Goal: Information Seeking & Learning: Understand process/instructions

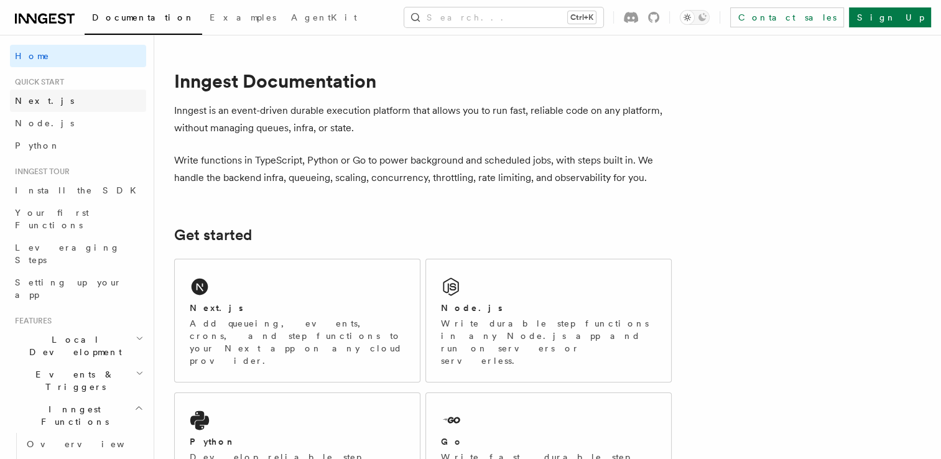
click at [55, 104] on link "Next.js" at bounding box center [78, 101] width 136 height 22
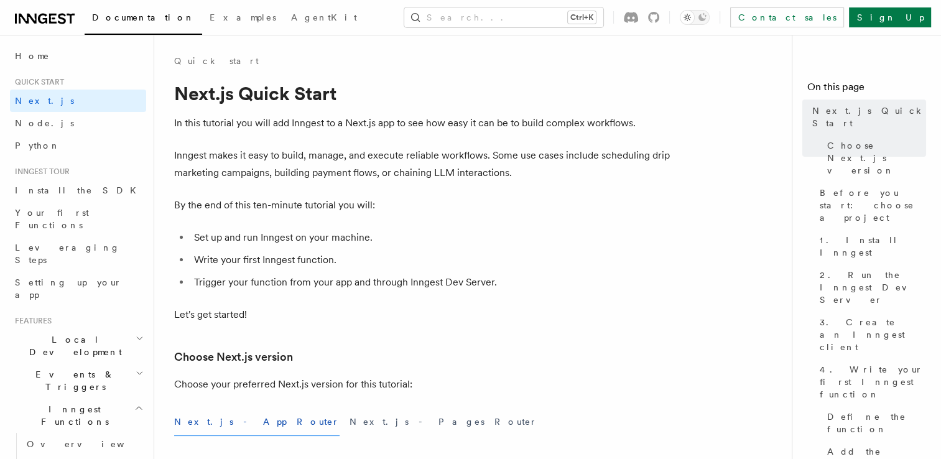
click at [54, 22] on icon at bounding box center [52, 19] width 7 height 10
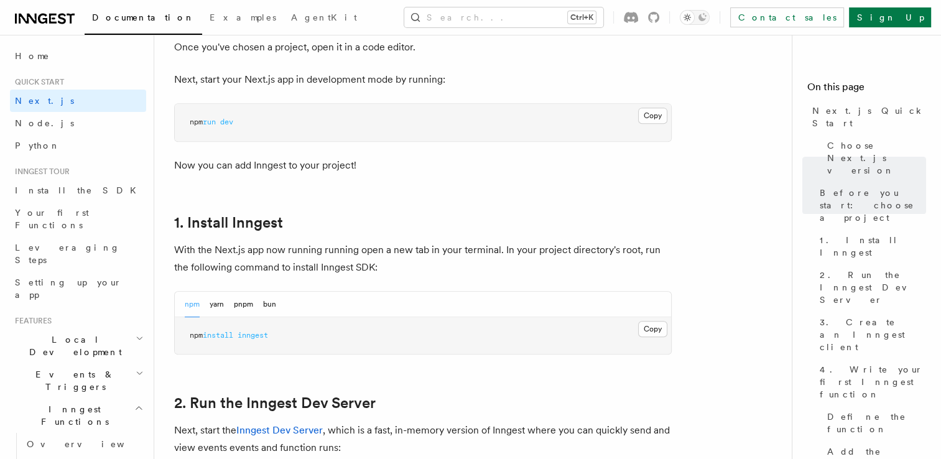
scroll to position [560, 0]
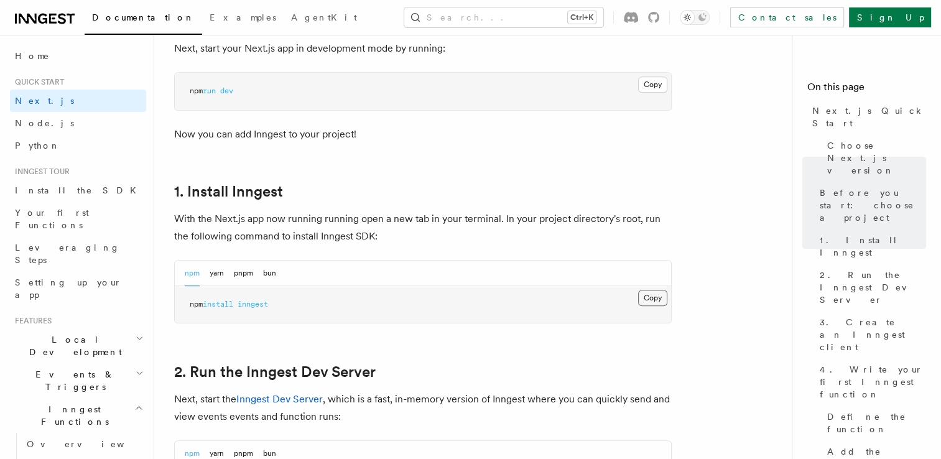
click at [654, 296] on button "Copy Copied" at bounding box center [652, 298] width 29 height 16
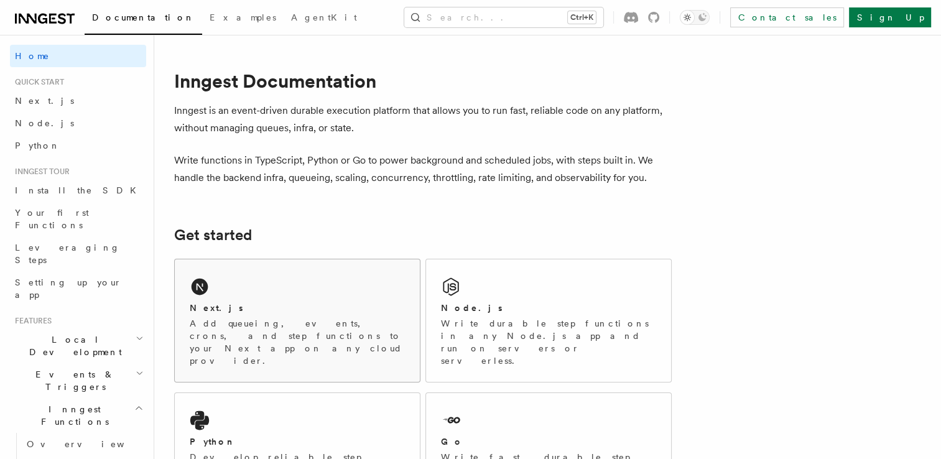
click at [285, 299] on div "Next.js Add queueing, events, crons, and step functions to your Next app on any…" at bounding box center [297, 320] width 245 height 123
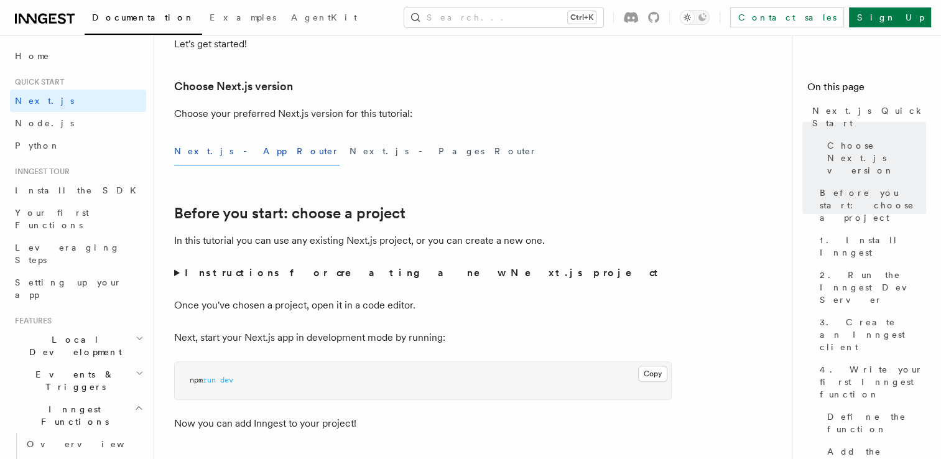
scroll to position [249, 0]
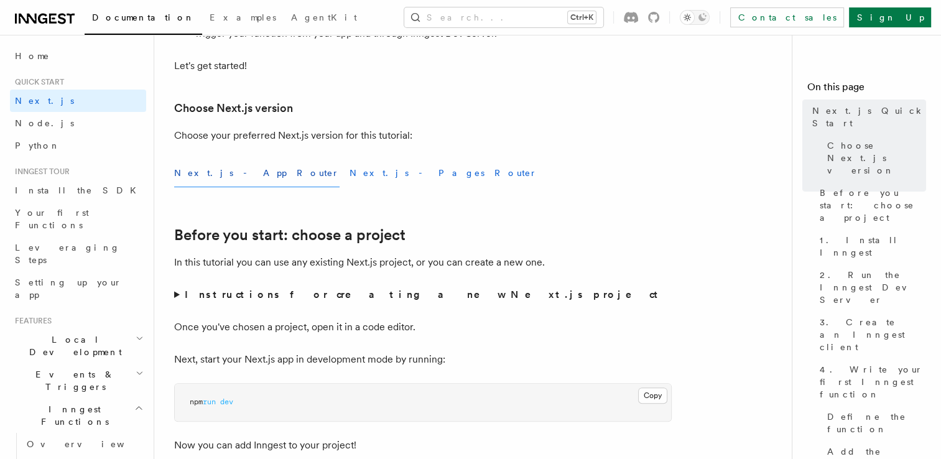
click at [350, 172] on button "Next.js - Pages Router" at bounding box center [444, 173] width 188 height 28
click at [229, 177] on button "Next.js - App Router" at bounding box center [256, 173] width 165 height 28
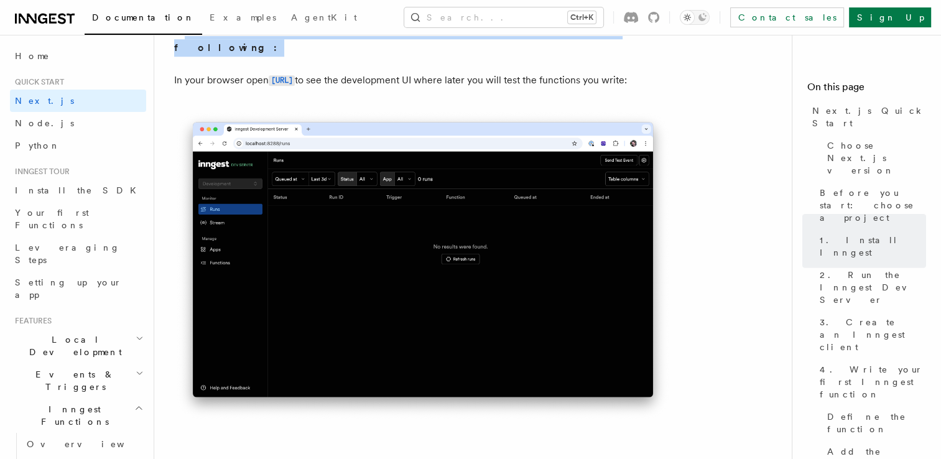
scroll to position [933, 0]
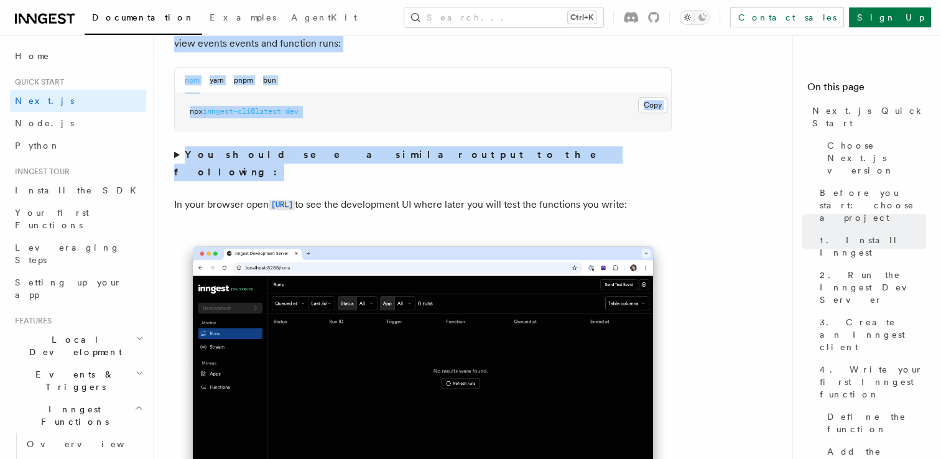
drag, startPoint x: 177, startPoint y: 98, endPoint x: 403, endPoint y: 302, distance: 304.3
drag, startPoint x: 532, startPoint y: 226, endPoint x: 359, endPoint y: 229, distance: 173.6
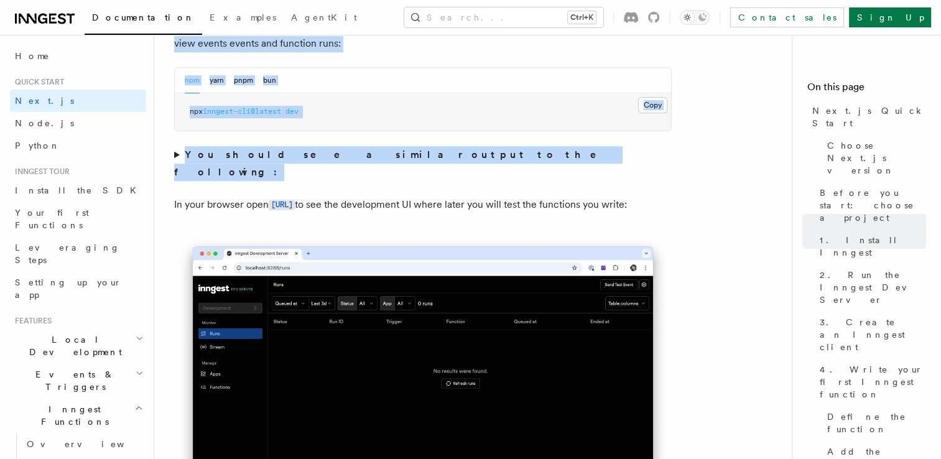
drag, startPoint x: 359, startPoint y: 229, endPoint x: 471, endPoint y: 231, distance: 112.0
drag, startPoint x: 611, startPoint y: 158, endPoint x: 575, endPoint y: 157, distance: 36.1
click at [575, 157] on summary "You should see a similar output to the following:" at bounding box center [423, 163] width 498 height 35
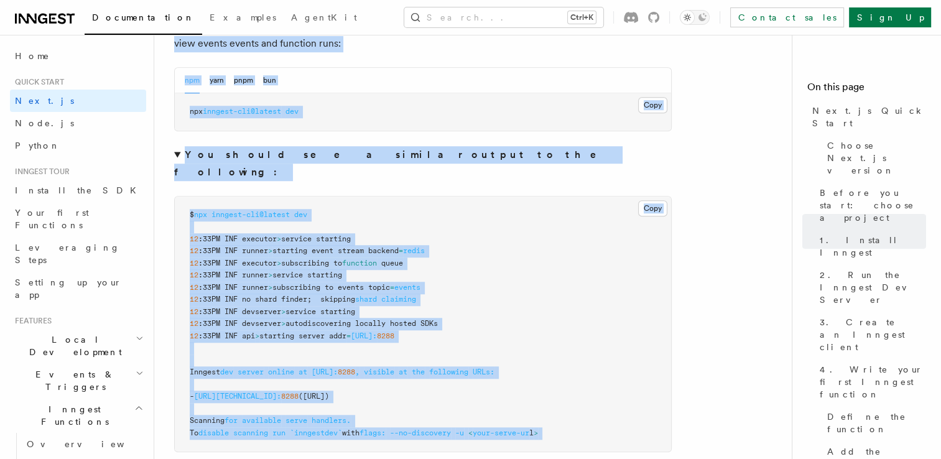
click at [575, 157] on summary "You should see a similar output to the following:" at bounding box center [423, 163] width 498 height 35
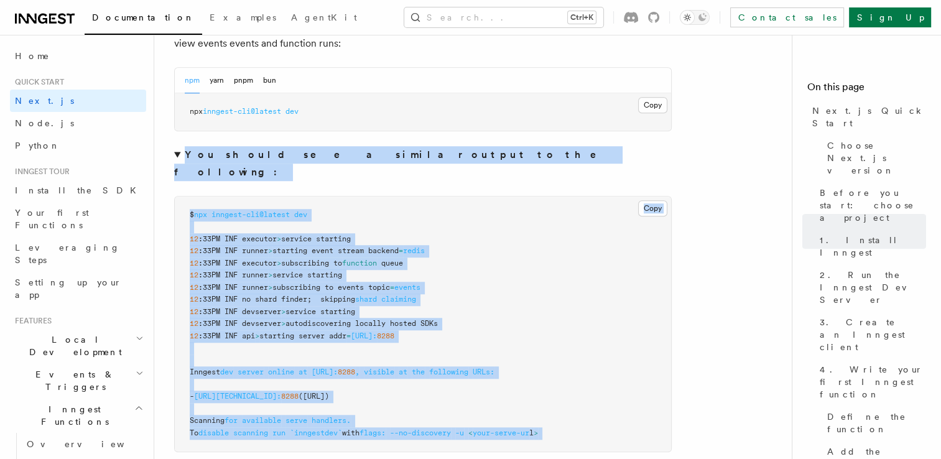
click at [575, 157] on summary "You should see a similar output to the following:" at bounding box center [423, 163] width 498 height 35
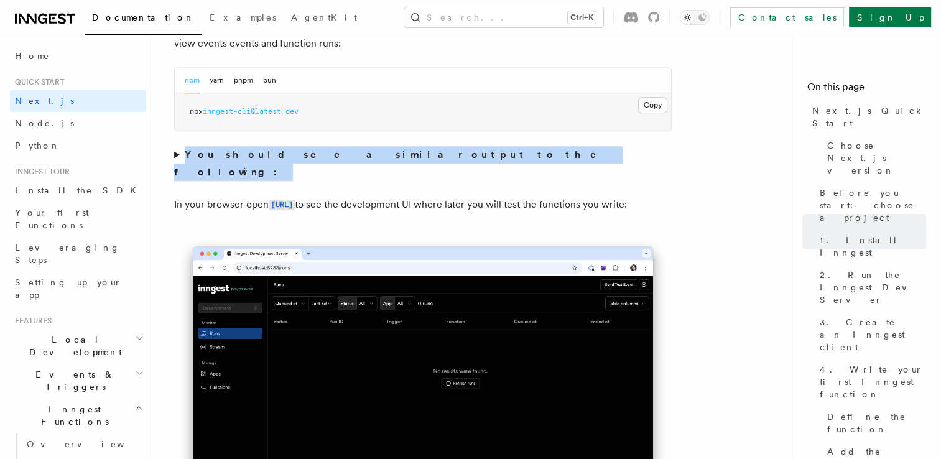
click at [575, 157] on summary "You should see a similar output to the following:" at bounding box center [423, 163] width 498 height 35
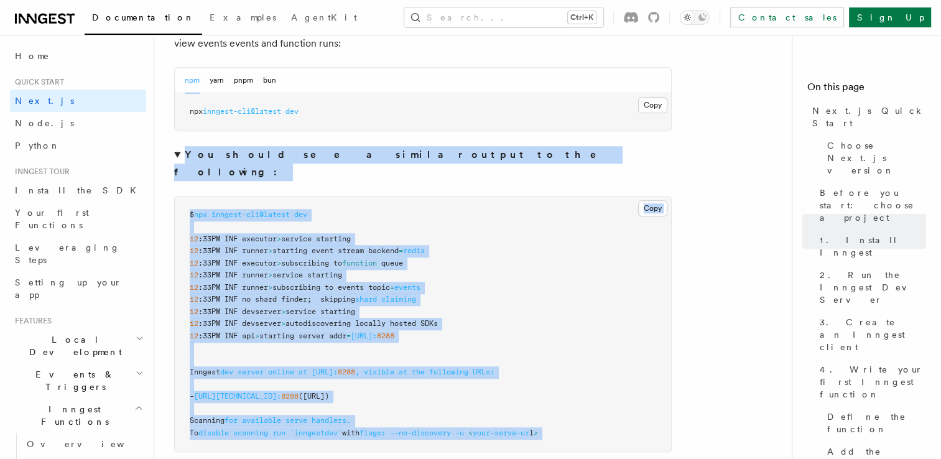
drag, startPoint x: 575, startPoint y: 157, endPoint x: 545, endPoint y: 154, distance: 30.6
click at [546, 154] on summary "You should see a similar output to the following:" at bounding box center [423, 163] width 498 height 35
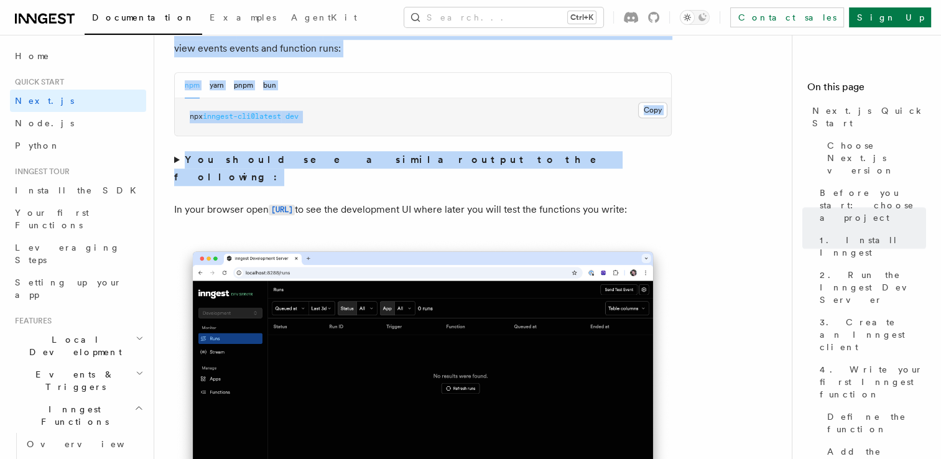
scroll to position [983, 0]
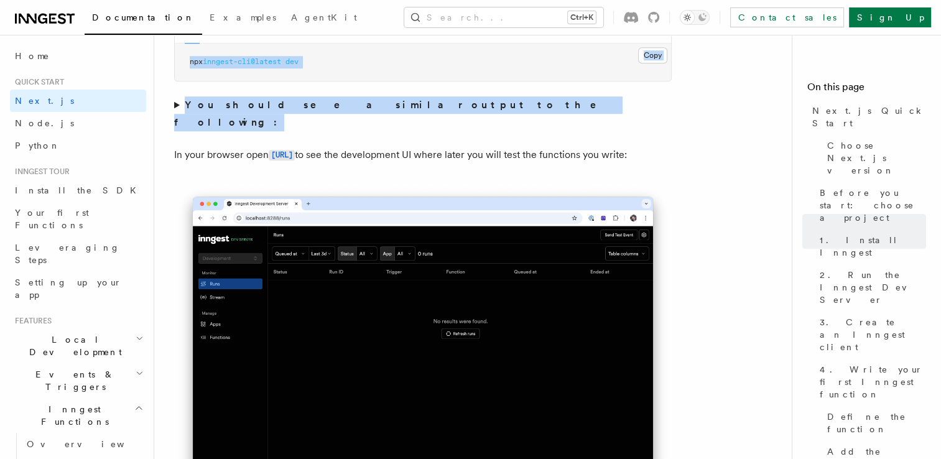
drag, startPoint x: 175, startPoint y: 95, endPoint x: 389, endPoint y: 152, distance: 221.5
copy article "Next.js Quick Start In this tutorial you will add Inngest to a Next.js app to s…"
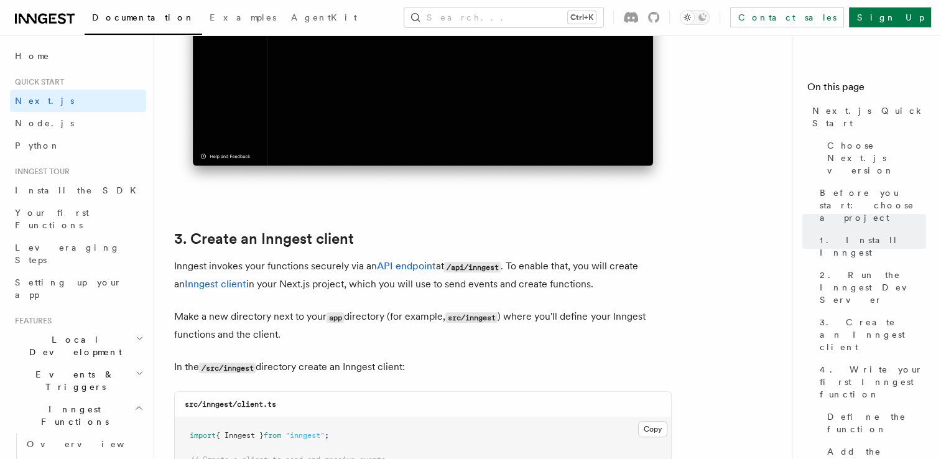
scroll to position [1356, 0]
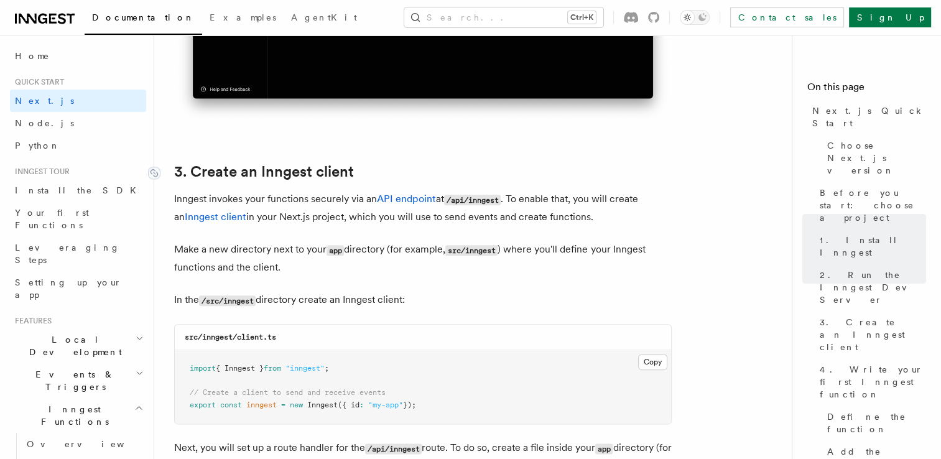
click at [176, 173] on link "3. Create an Inngest client" at bounding box center [264, 171] width 180 height 17
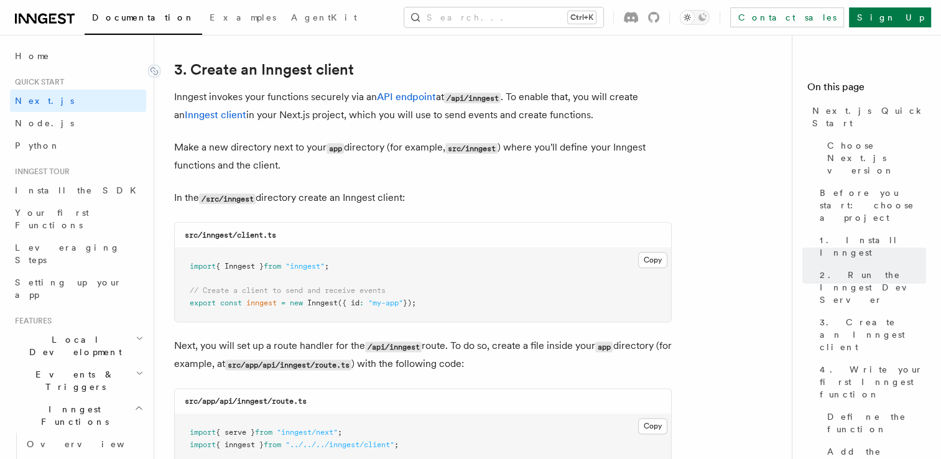
scroll to position [1334, 0]
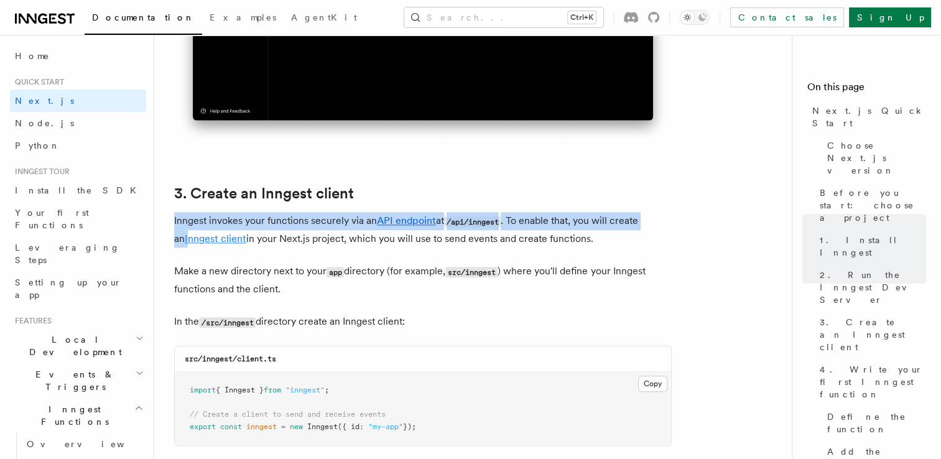
drag, startPoint x: 175, startPoint y: 220, endPoint x: 179, endPoint y: 239, distance: 19.2
click at [179, 239] on p "Inngest invokes your functions securely via an API endpoint at /api/inngest . T…" at bounding box center [423, 229] width 498 height 35
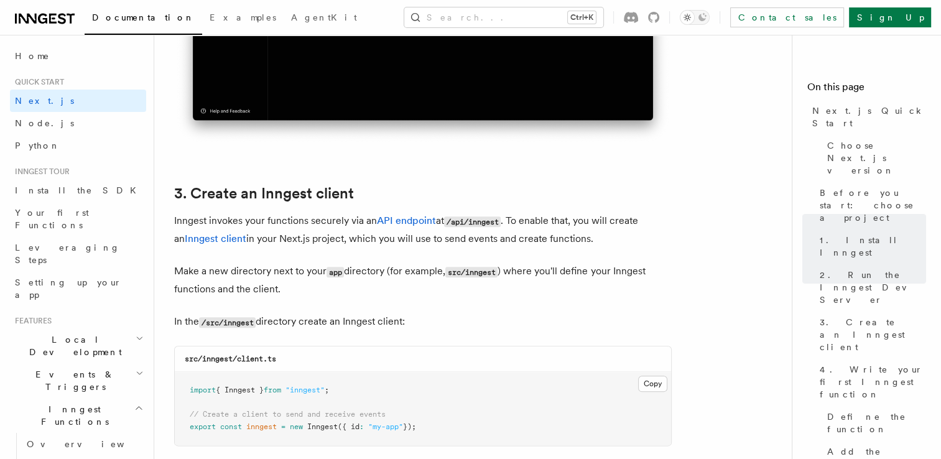
drag, startPoint x: 179, startPoint y: 239, endPoint x: 170, endPoint y: 175, distance: 64.0
click at [157, 195] on icon at bounding box center [154, 194] width 12 height 12
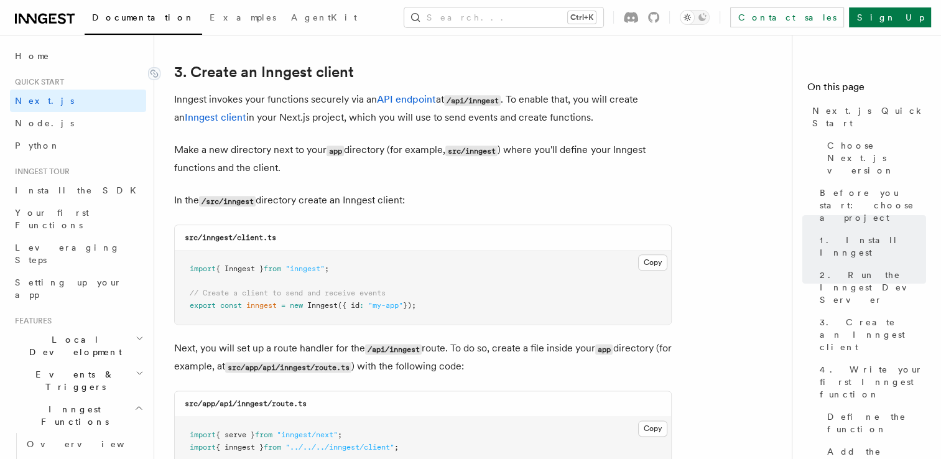
scroll to position [1458, 0]
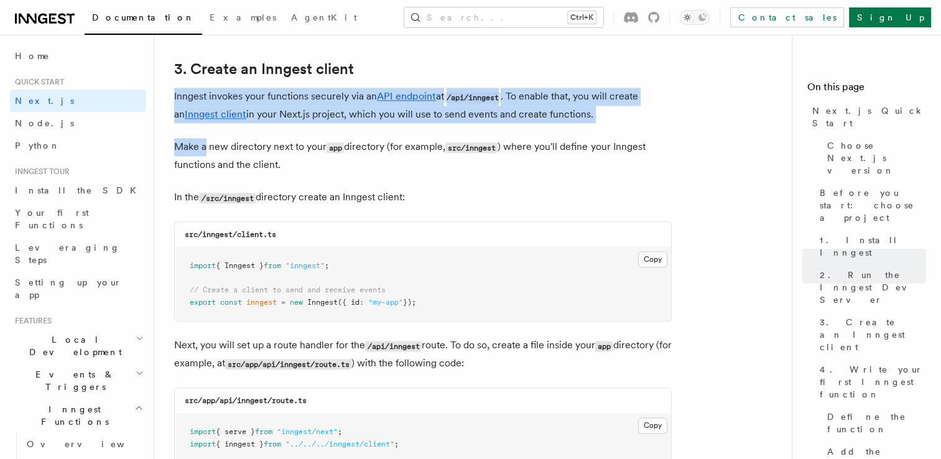
drag, startPoint x: 173, startPoint y: 95, endPoint x: 205, endPoint y: 138, distance: 53.4
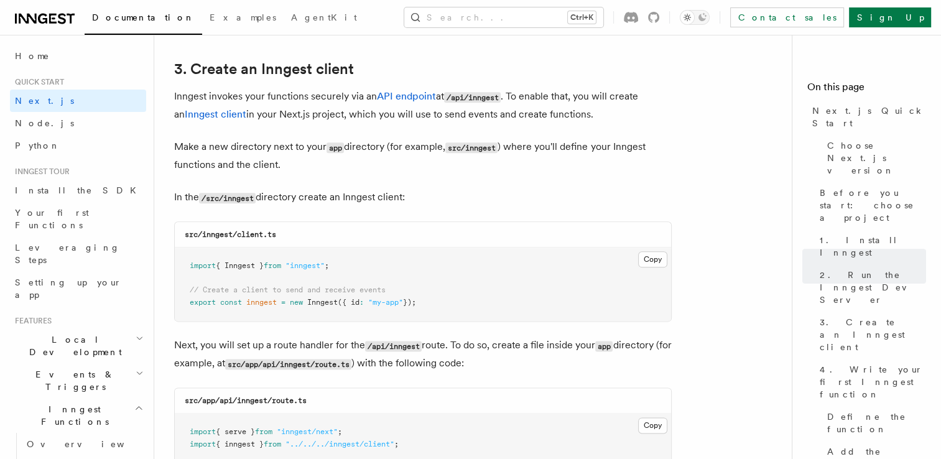
drag, startPoint x: 205, startPoint y: 138, endPoint x: 289, endPoint y: 136, distance: 84.0
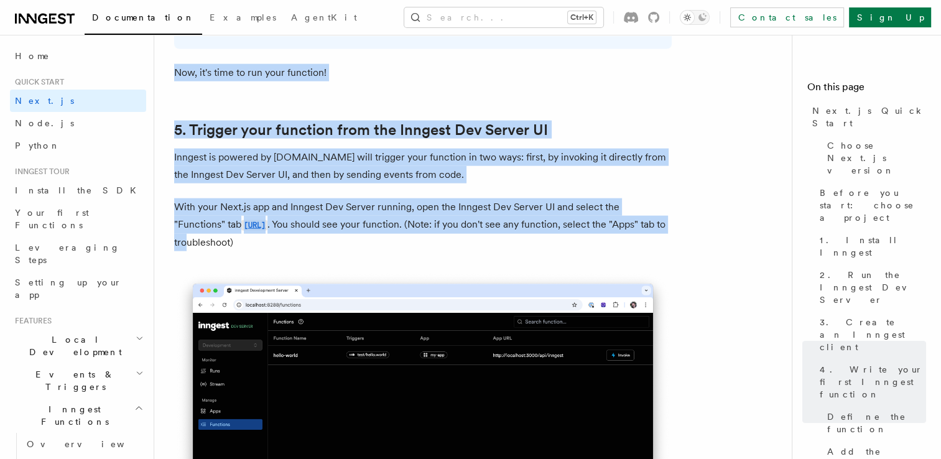
scroll to position [2827, 0]
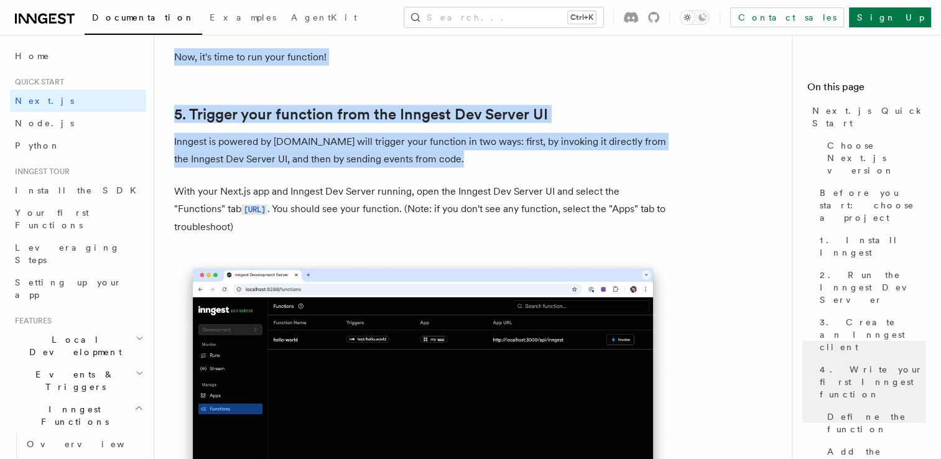
drag, startPoint x: 172, startPoint y: 96, endPoint x: 319, endPoint y: 245, distance: 209.8
copy article "Inngest invokes your functions securely via an API endpoint at /api/inngest . T…"
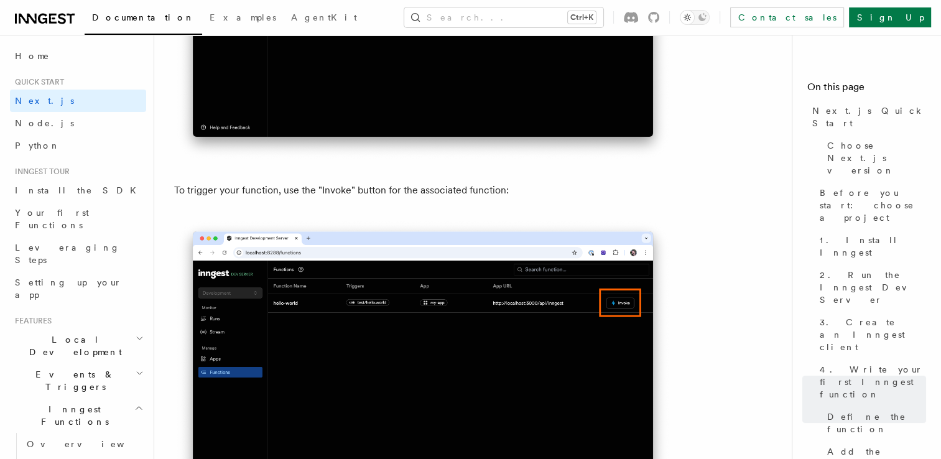
scroll to position [3262, 0]
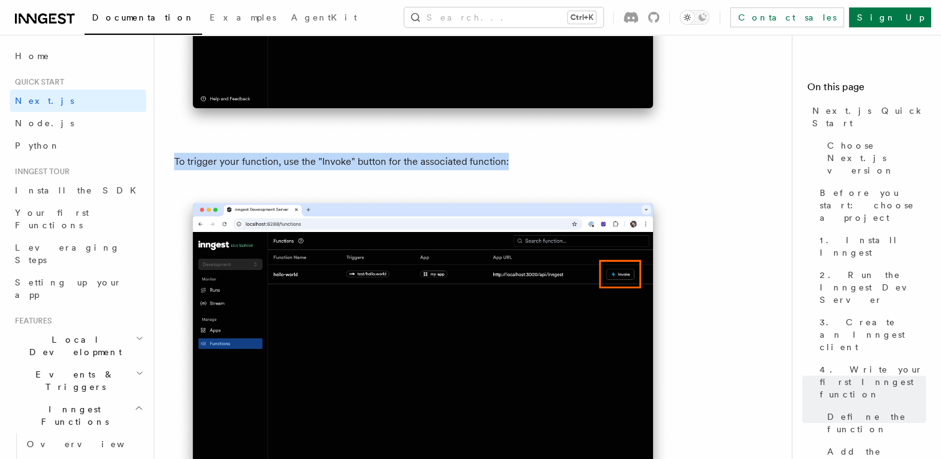
drag, startPoint x: 174, startPoint y: 165, endPoint x: 516, endPoint y: 165, distance: 341.4
click at [516, 165] on p "To trigger your function, use the "Invoke" button for the associated function:" at bounding box center [423, 161] width 498 height 17
copy p "To trigger your function, use the "Invoke" button for the associated function:"
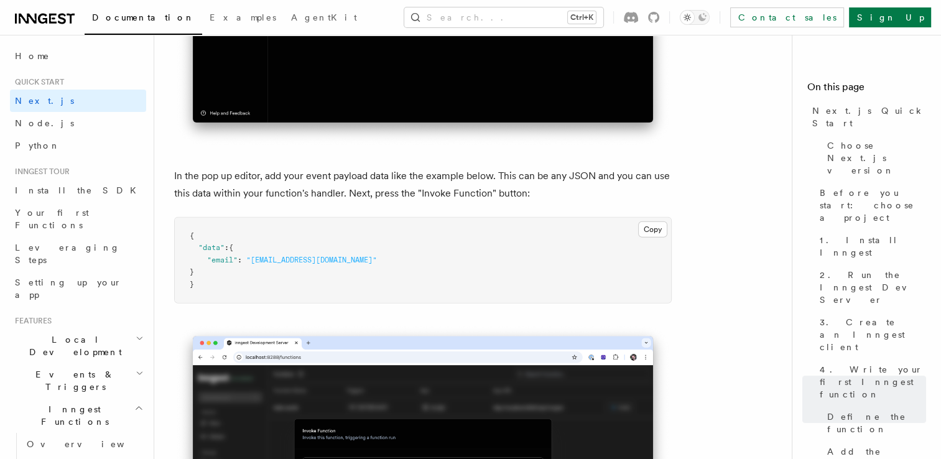
scroll to position [3697, 0]
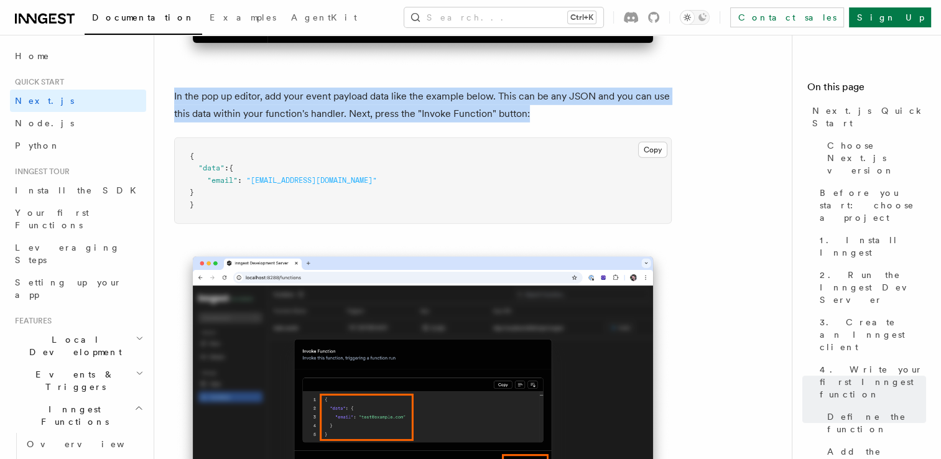
drag, startPoint x: 172, startPoint y: 97, endPoint x: 328, endPoint y: 235, distance: 208.9
copy p "In the pop up editor, add your event payload data like the example below. This …"
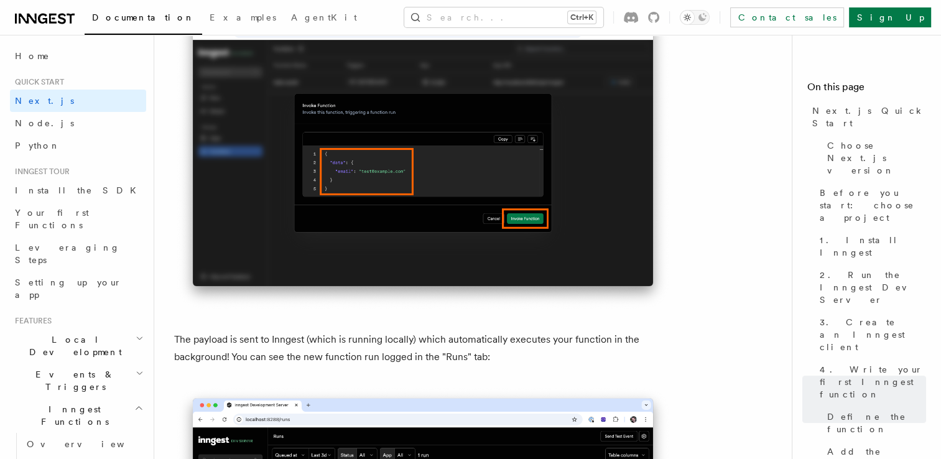
scroll to position [3946, 0]
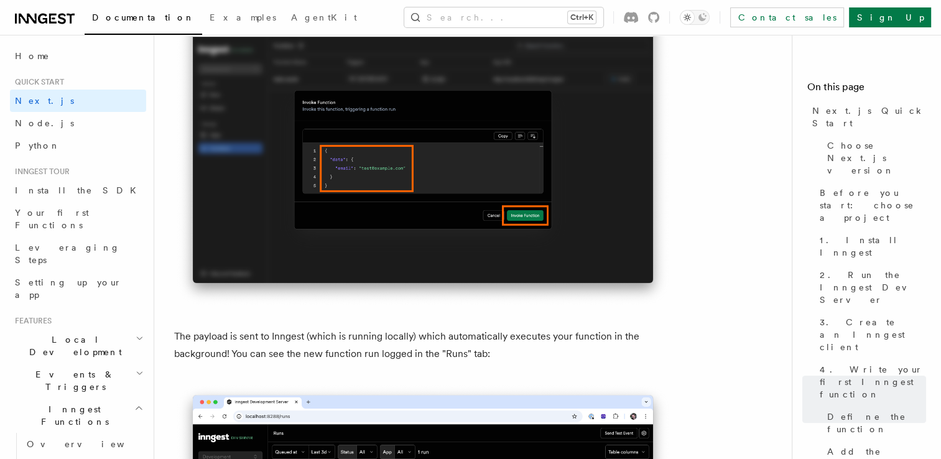
drag, startPoint x: 234, startPoint y: 336, endPoint x: 511, endPoint y: 369, distance: 278.0
click at [511, 369] on div "Quick start Next.js Quick Start In this tutorial you will add Inngest to a Next…" at bounding box center [497, 234] width 687 height 8360
copy p "The payload is sent to Inngest (which is running locally) which automatically e…"
click at [506, 289] on img at bounding box center [423, 151] width 498 height 313
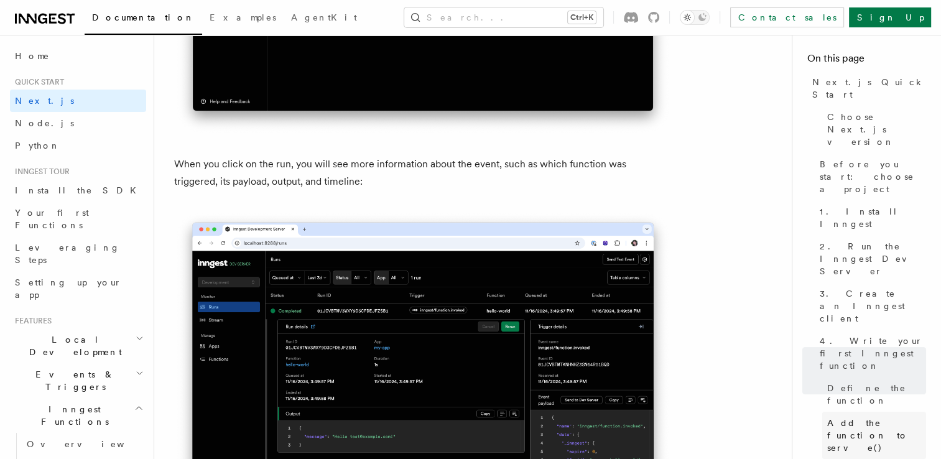
scroll to position [38, 0]
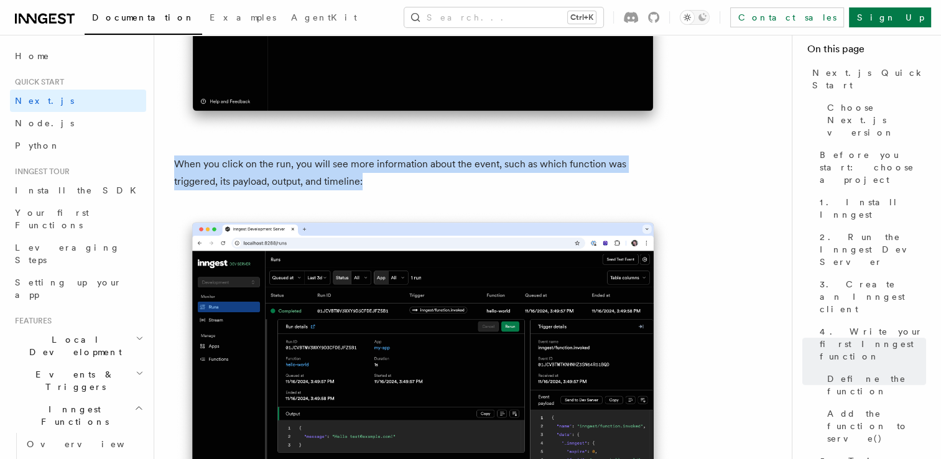
drag, startPoint x: 172, startPoint y: 165, endPoint x: 406, endPoint y: 183, distance: 235.1
copy p "When you click on the run, you will see more information about the event, such …"
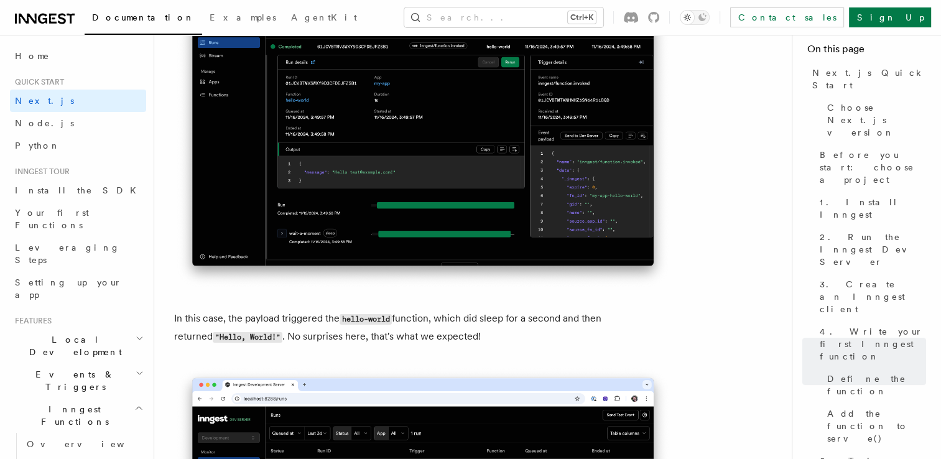
scroll to position [5003, 0]
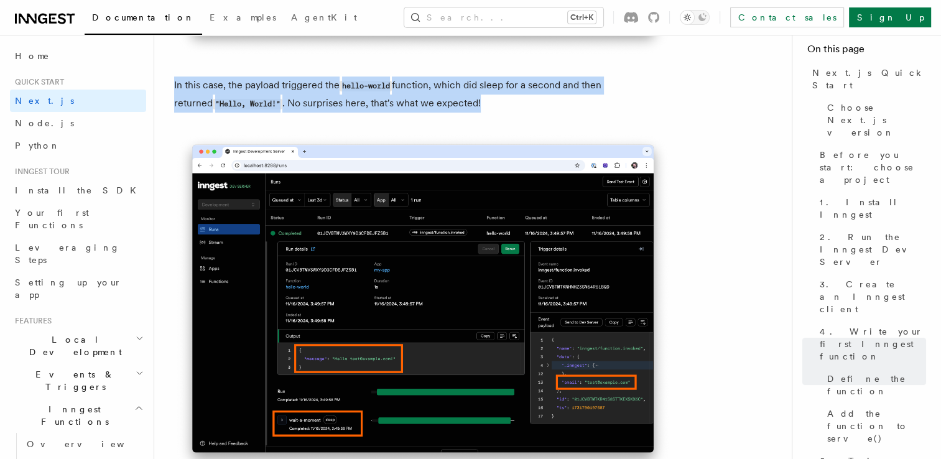
drag, startPoint x: 173, startPoint y: 85, endPoint x: 505, endPoint y: 110, distance: 333.0
copy p "In this case, the payload triggered the hello-world function, which did sleep f…"
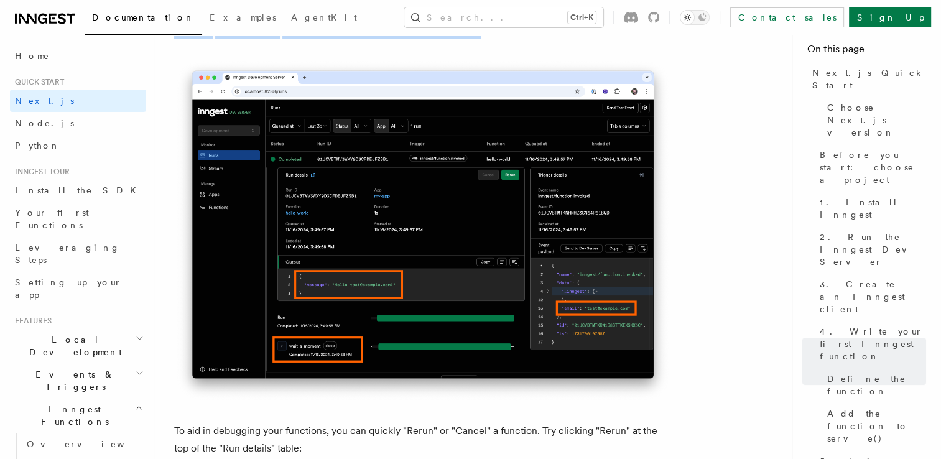
scroll to position [5173, 0]
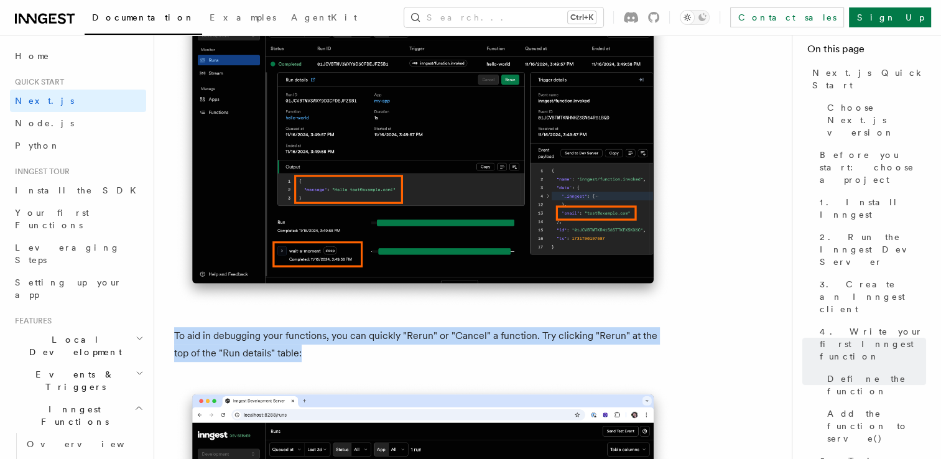
drag, startPoint x: 169, startPoint y: 337, endPoint x: 364, endPoint y: 359, distance: 197.2
copy p "To aid in debugging your functions, you can quickly "Rerun" or "Cancel" a funct…"
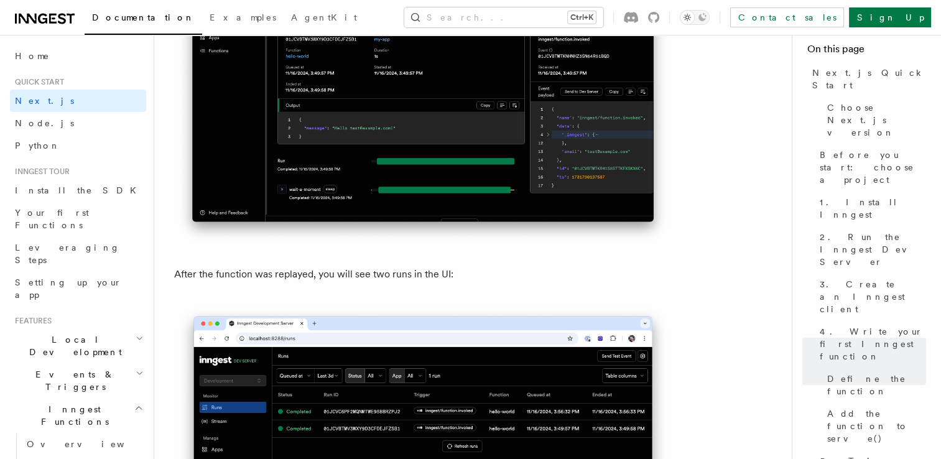
scroll to position [5670, 0]
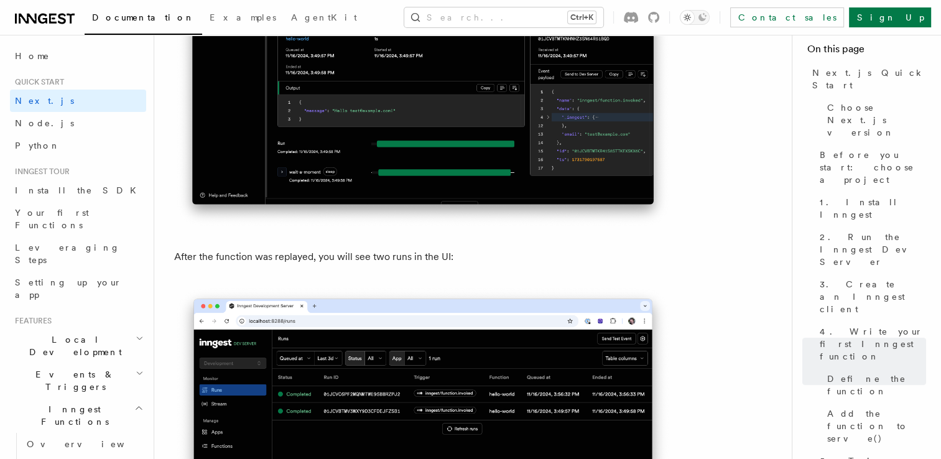
drag, startPoint x: 418, startPoint y: 282, endPoint x: 527, endPoint y: 277, distance: 109.0
copy p "A"
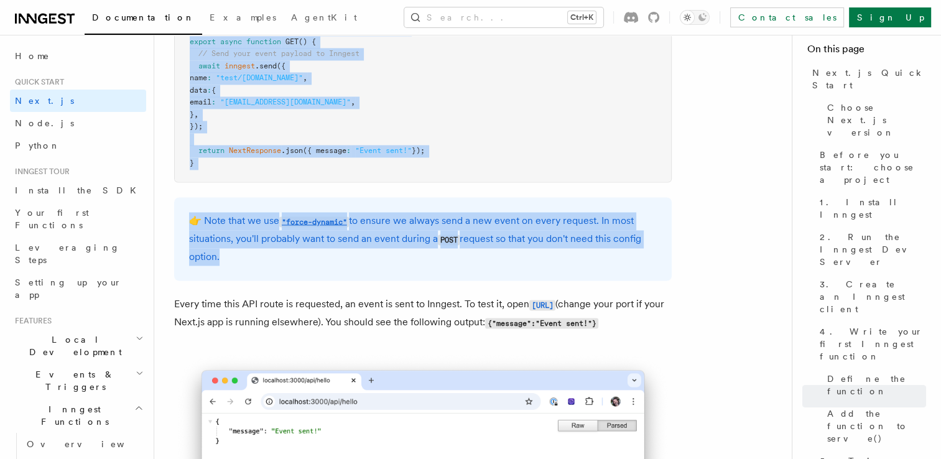
scroll to position [6727, 0]
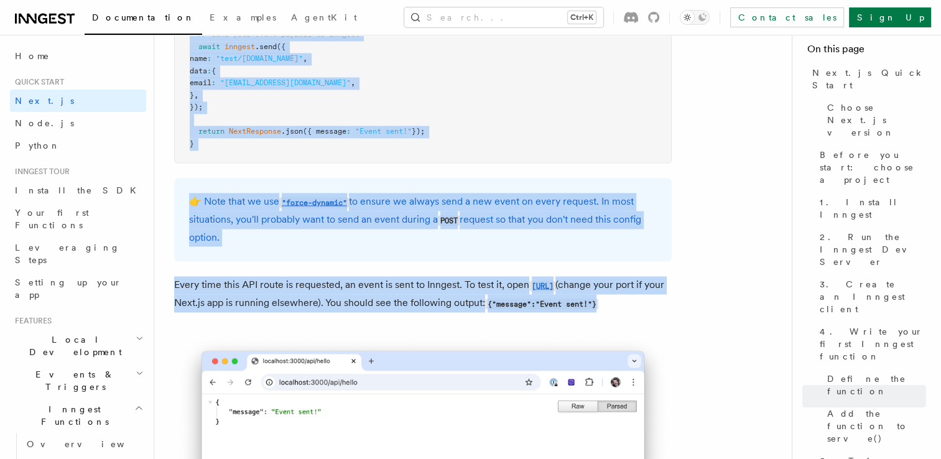
drag, startPoint x: 178, startPoint y: 195, endPoint x: 396, endPoint y: 335, distance: 259.3
copy article "ow you will trigger an event from inside your app. 6. Trigger from code Inngest…"
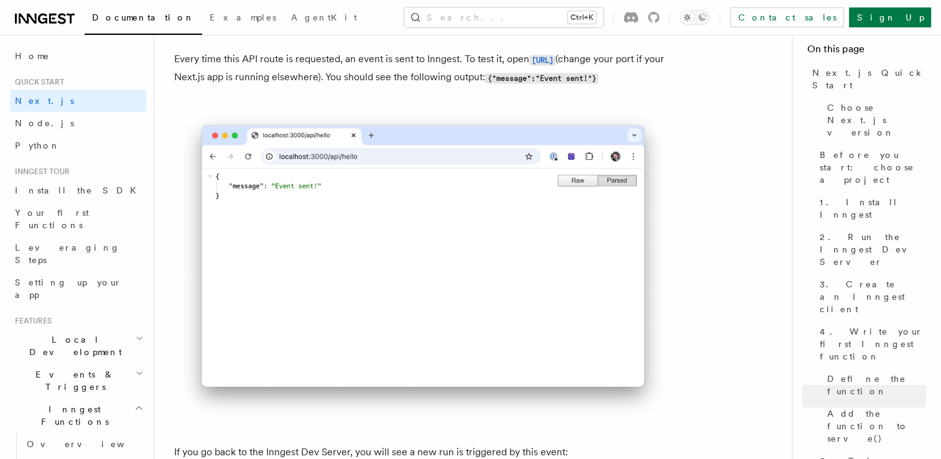
scroll to position [6848, 0]
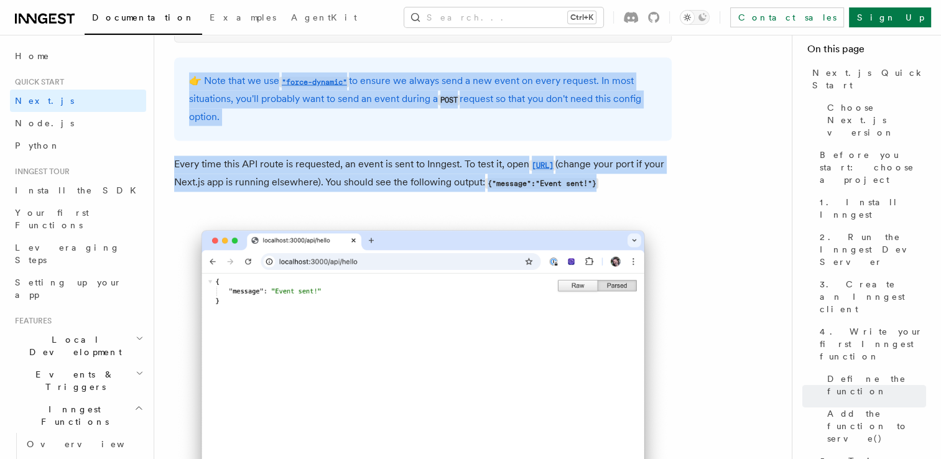
drag, startPoint x: 175, startPoint y: 257, endPoint x: 436, endPoint y: 208, distance: 265.7
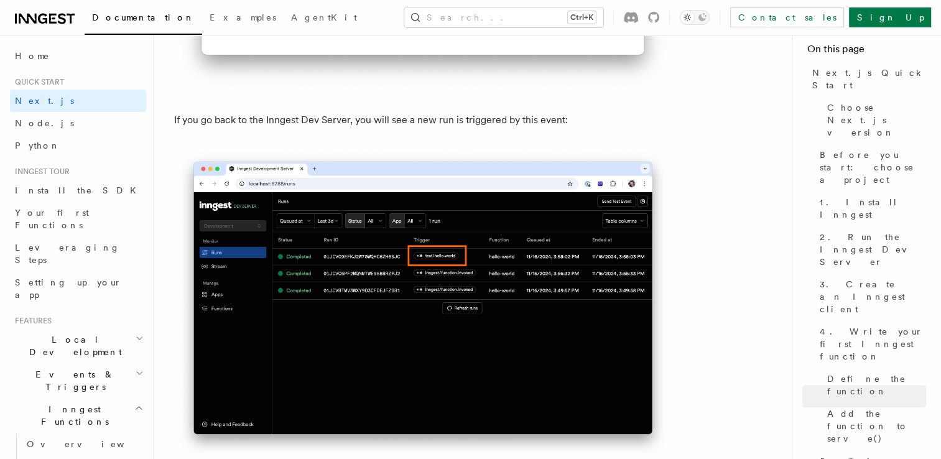
scroll to position [7221, 0]
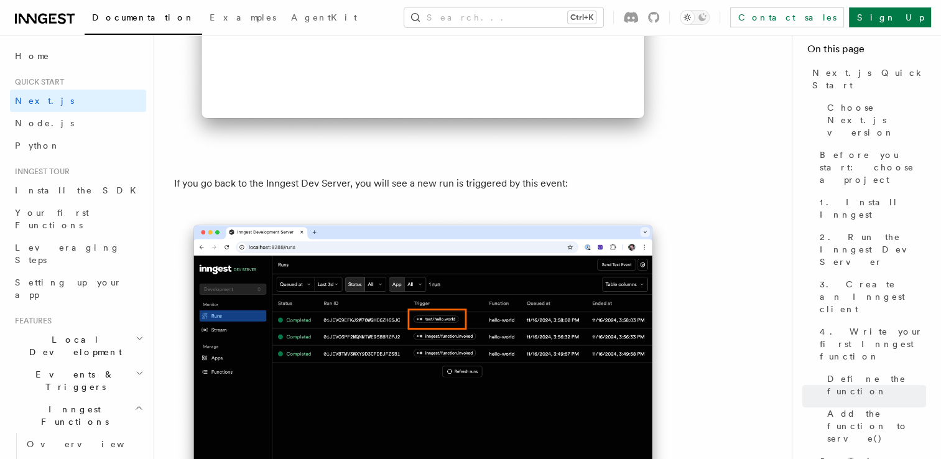
drag, startPoint x: 173, startPoint y: 210, endPoint x: 577, endPoint y: 225, distance: 404.6
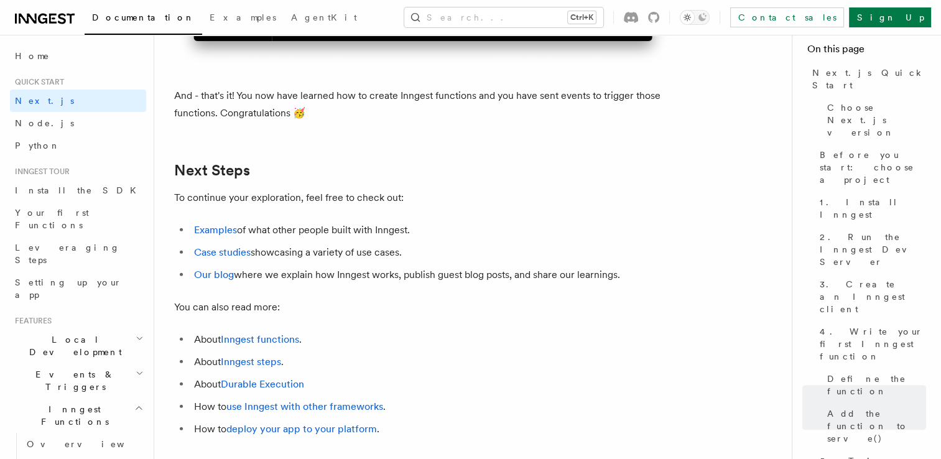
scroll to position [7657, 0]
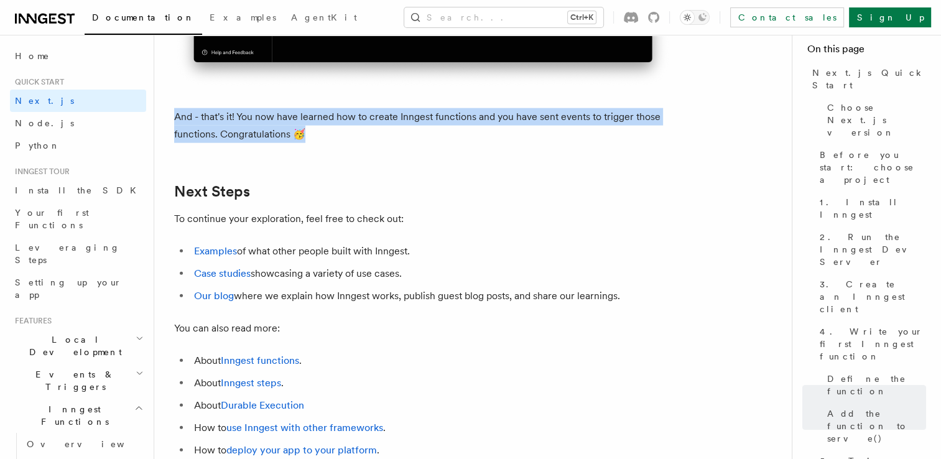
drag, startPoint x: 174, startPoint y: 136, endPoint x: 358, endPoint y: 161, distance: 186.5
drag, startPoint x: 414, startPoint y: 217, endPoint x: 792, endPoint y: 146, distance: 384.2
click at [419, 200] on h2 "Next Steps" at bounding box center [423, 191] width 498 height 17
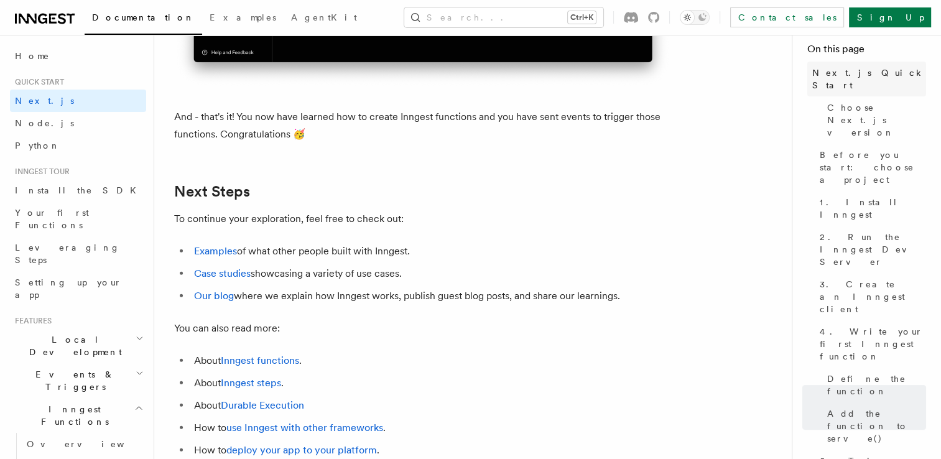
click at [871, 73] on span "Next.js Quick Start" at bounding box center [869, 79] width 114 height 25
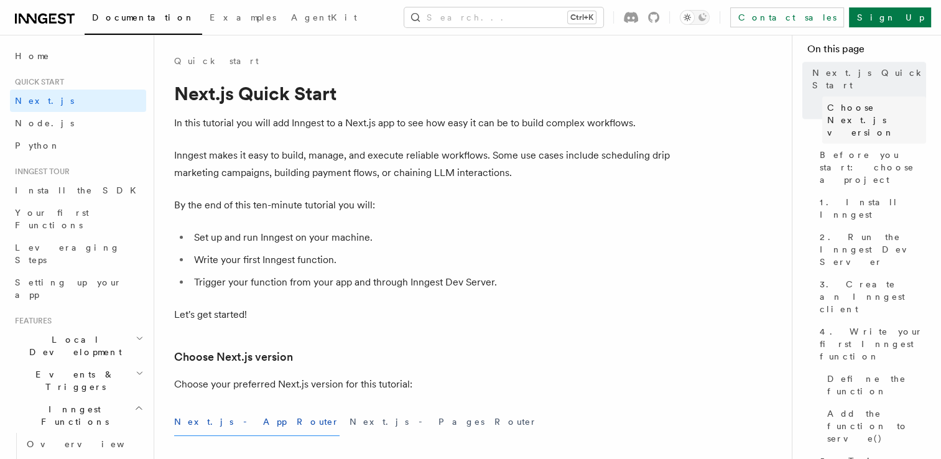
click at [871, 101] on span "Choose Next.js version" at bounding box center [876, 119] width 99 height 37
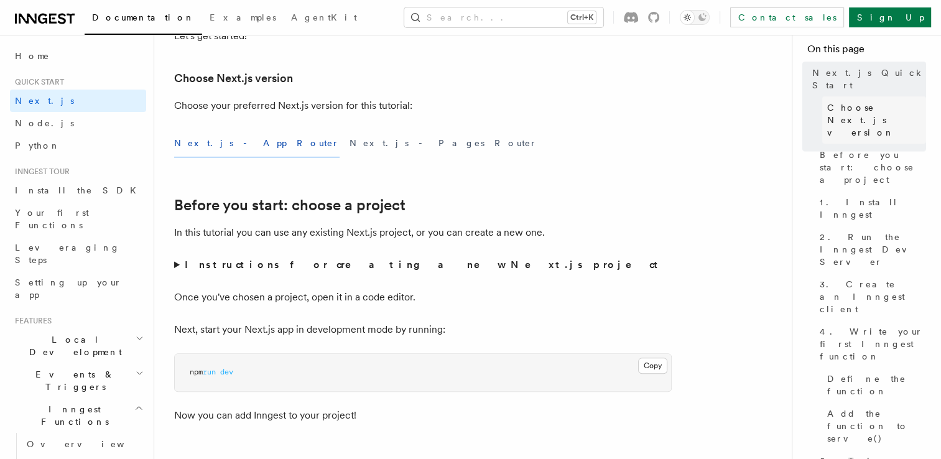
scroll to position [289, 0]
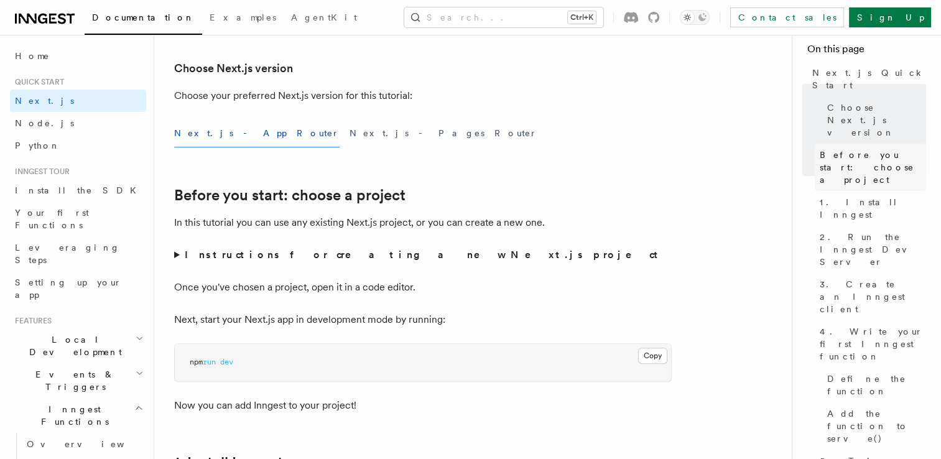
click at [871, 149] on span "Before you start: choose a project" at bounding box center [873, 167] width 106 height 37
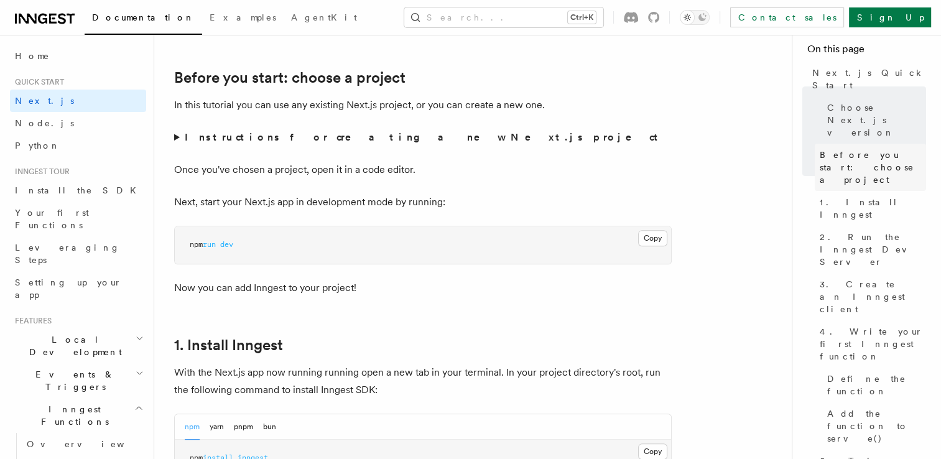
scroll to position [415, 0]
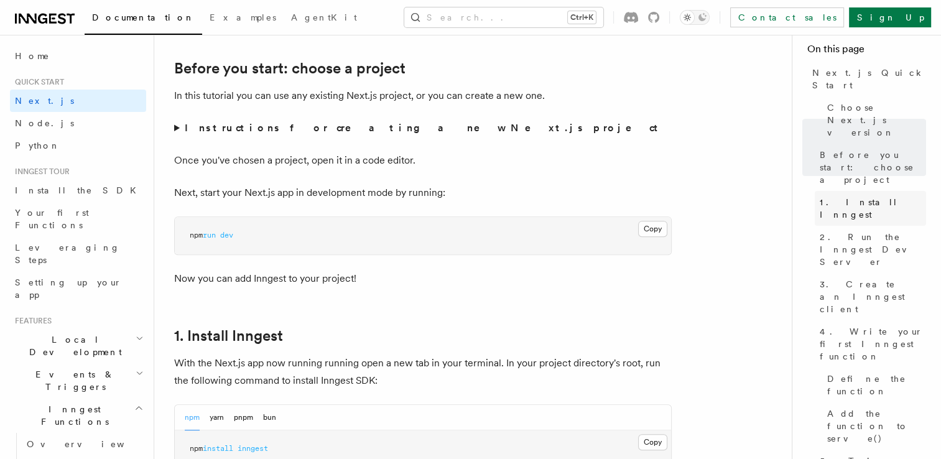
click at [870, 196] on span "1. Install Inngest" at bounding box center [873, 208] width 106 height 25
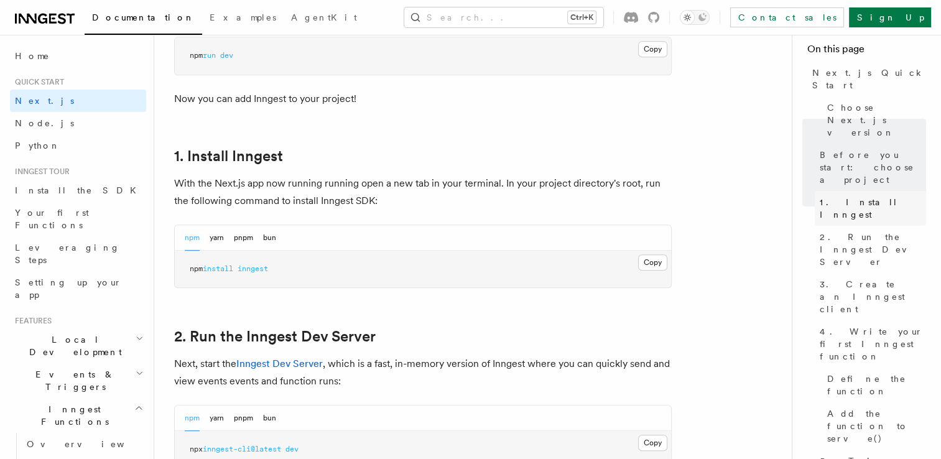
scroll to position [682, 0]
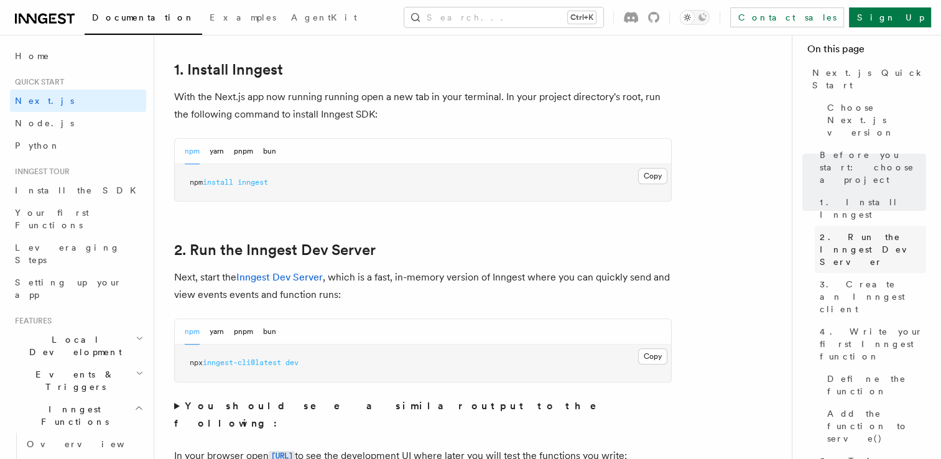
click at [871, 231] on span "2. Run the Inngest Dev Server" at bounding box center [873, 249] width 106 height 37
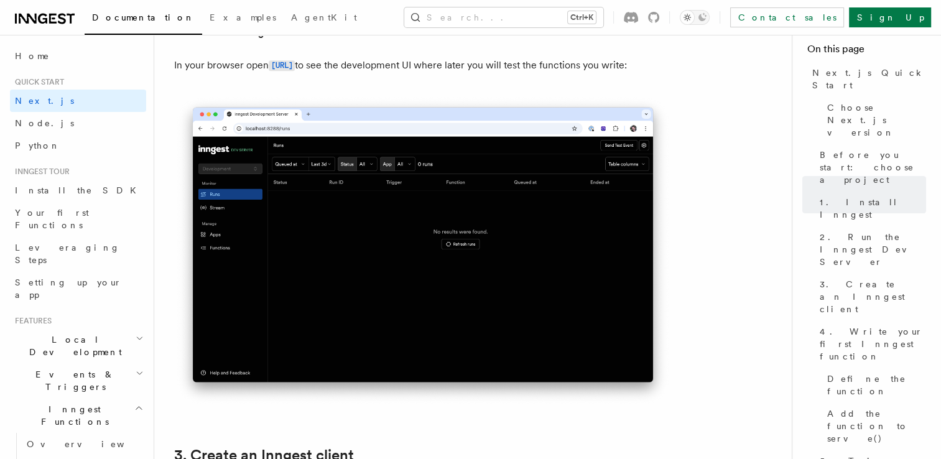
scroll to position [1111, 0]
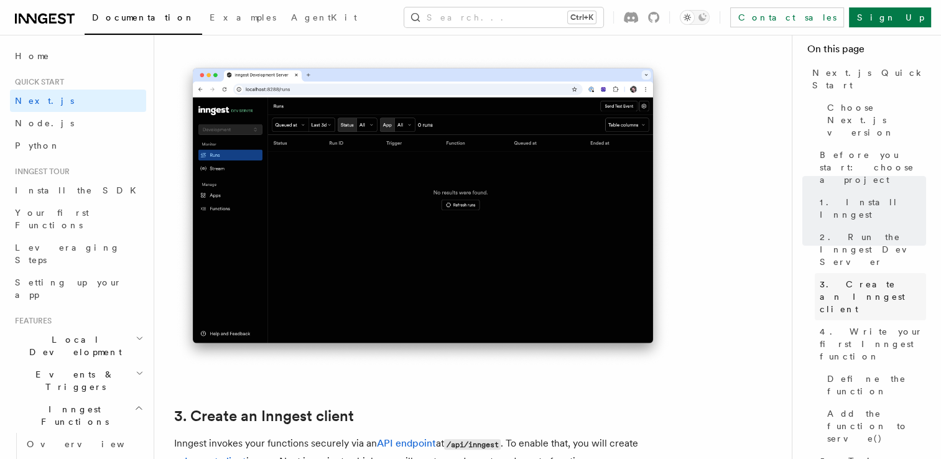
click at [859, 278] on span "3. Create an Inngest client" at bounding box center [873, 296] width 106 height 37
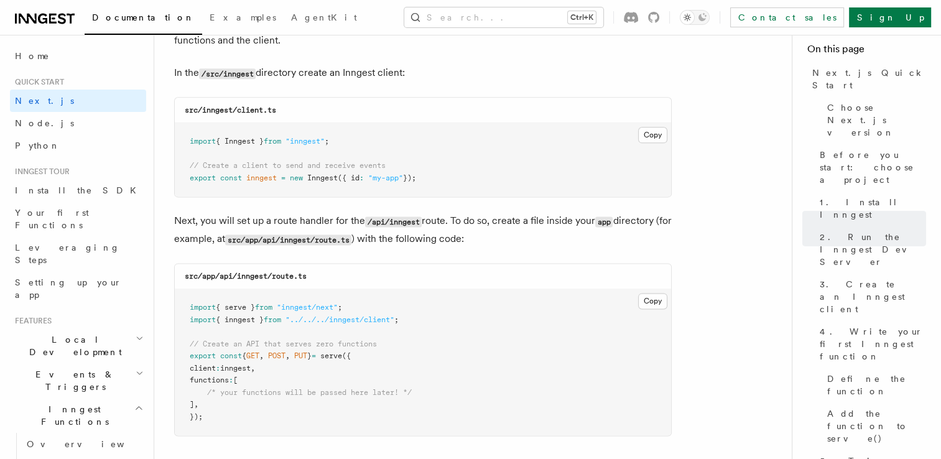
scroll to position [1894, 0]
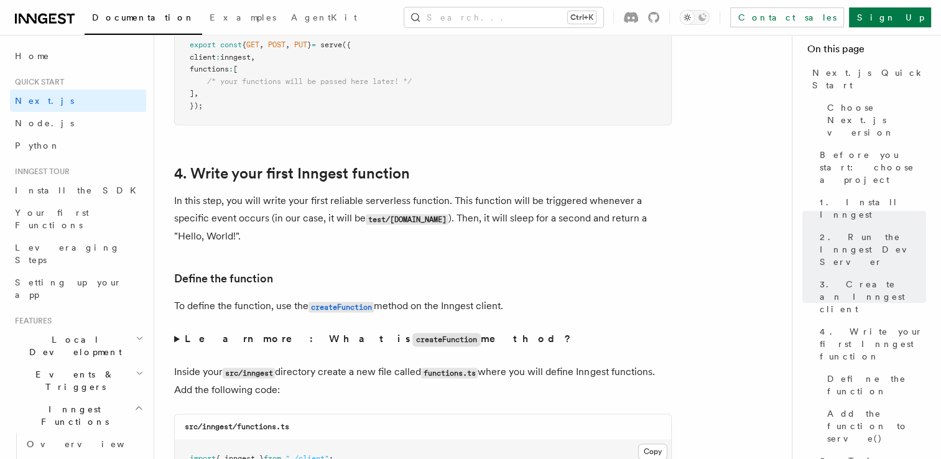
click at [174, 340] on summary "Learn more: What is createFunction method?" at bounding box center [423, 339] width 498 height 18
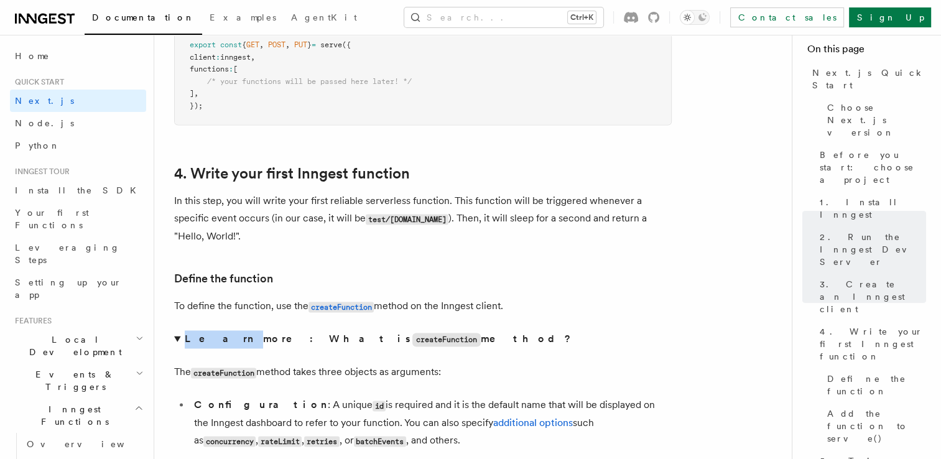
click at [174, 340] on summary "Learn more: What is createFunction method?" at bounding box center [423, 339] width 498 height 18
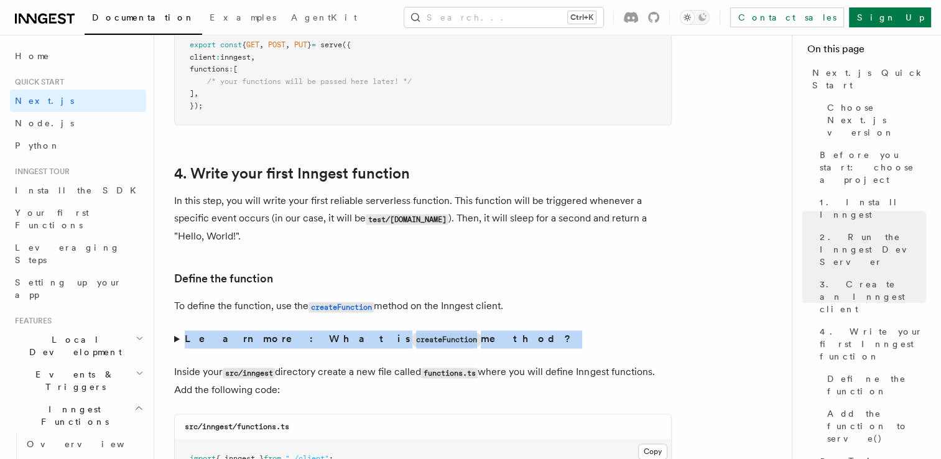
click at [174, 340] on summary "Learn more: What is createFunction method?" at bounding box center [423, 339] width 498 height 18
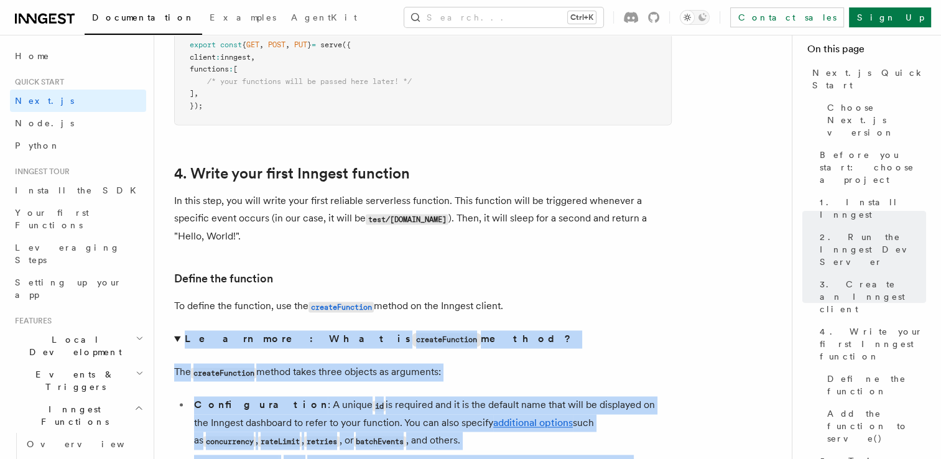
click at [538, 336] on summary "Learn more: What is createFunction method?" at bounding box center [423, 339] width 498 height 18
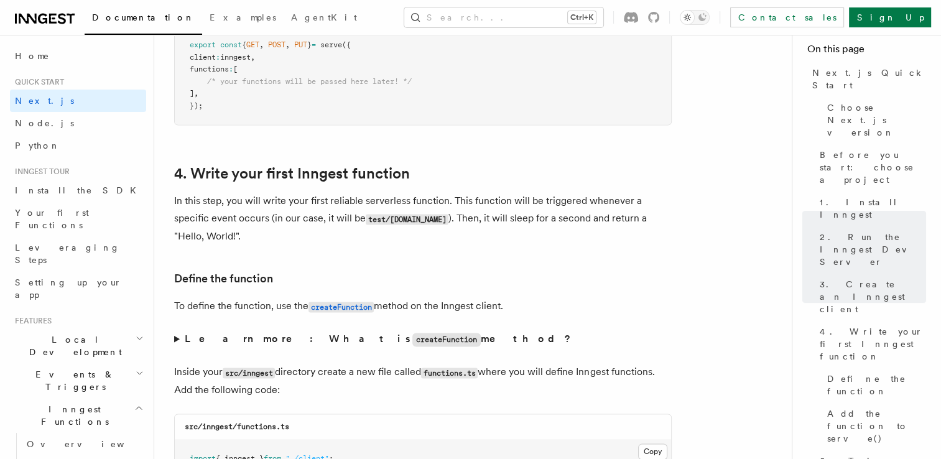
click at [177, 341] on summary "Learn more: What is createFunction method?" at bounding box center [423, 339] width 498 height 18
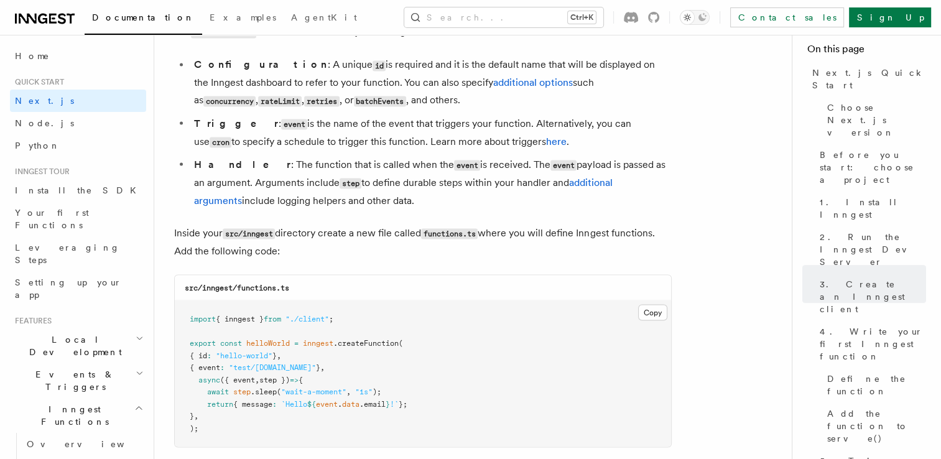
scroll to position [2267, 0]
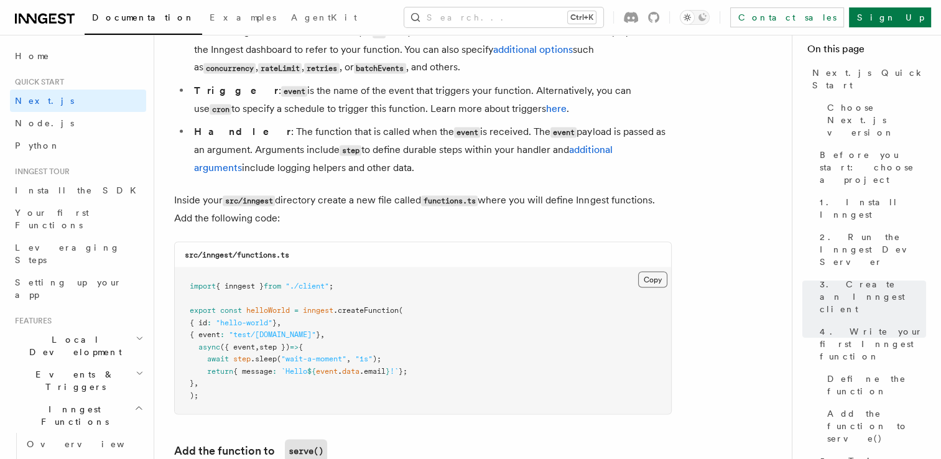
click at [647, 286] on button "Copy Copied" at bounding box center [652, 279] width 29 height 16
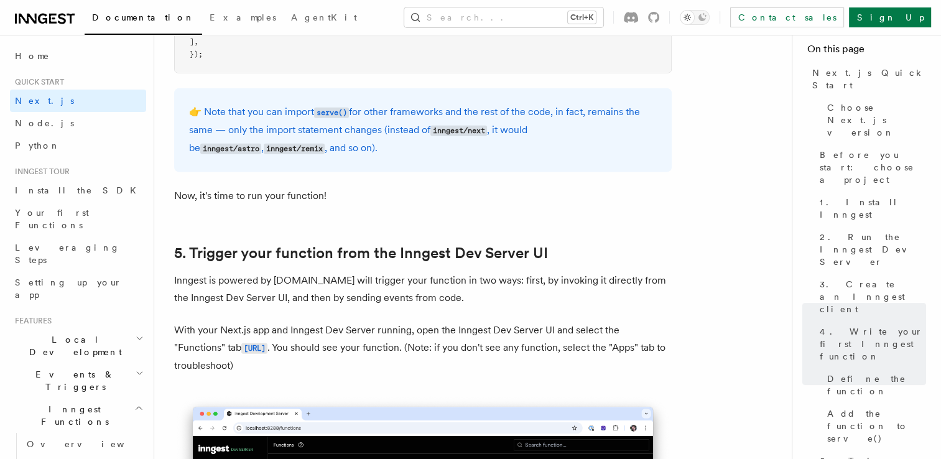
scroll to position [2951, 0]
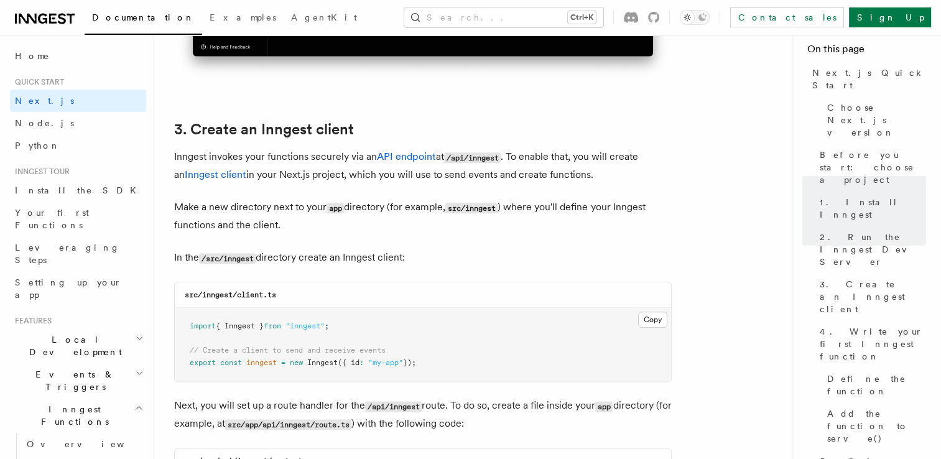
scroll to position [1583, 0]
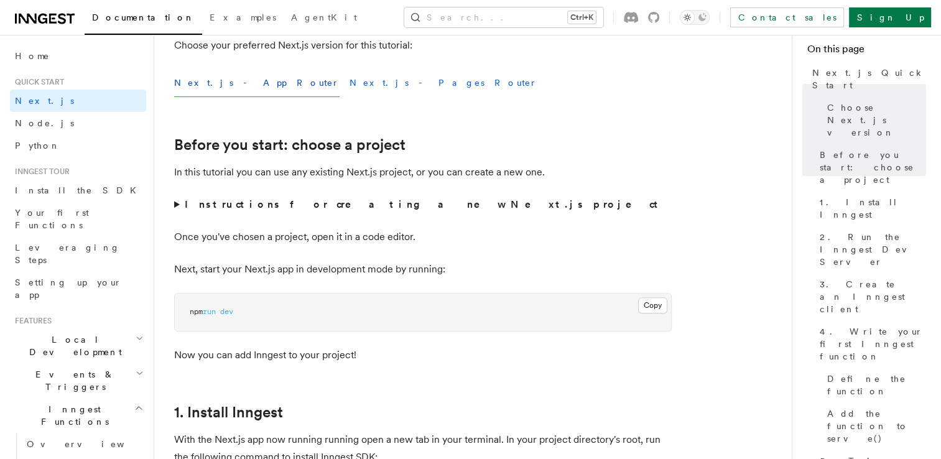
click at [350, 80] on button "Next.js - Pages Router" at bounding box center [444, 83] width 188 height 28
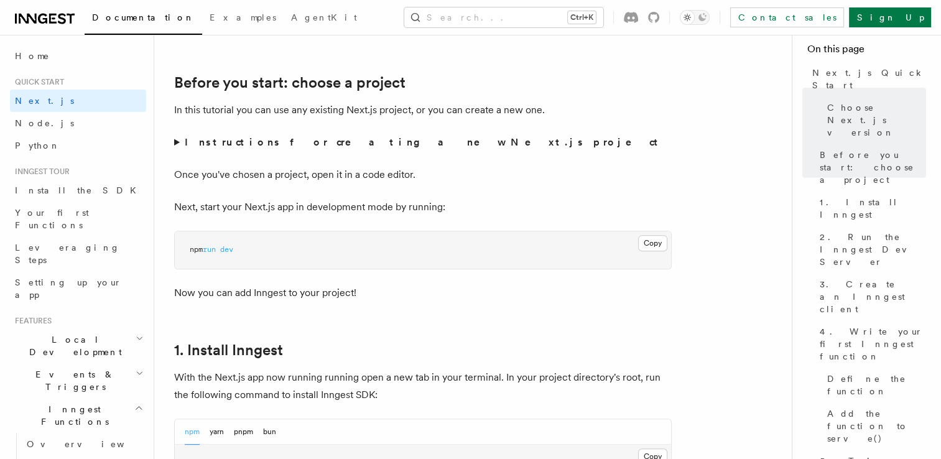
scroll to position [339, 0]
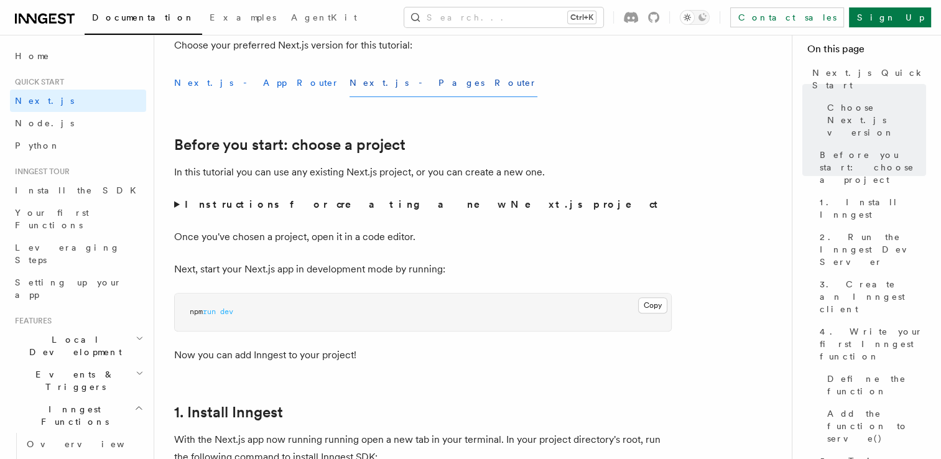
click at [226, 86] on button "Next.js - App Router" at bounding box center [256, 83] width 165 height 28
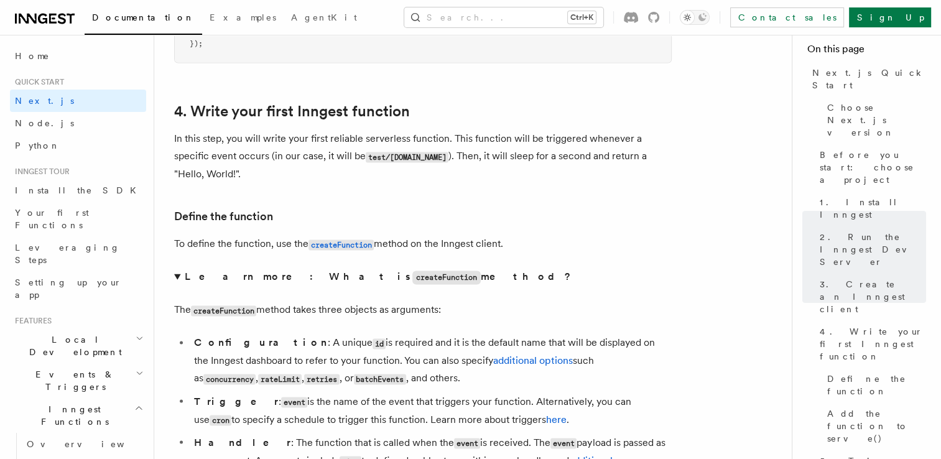
scroll to position [1769, 0]
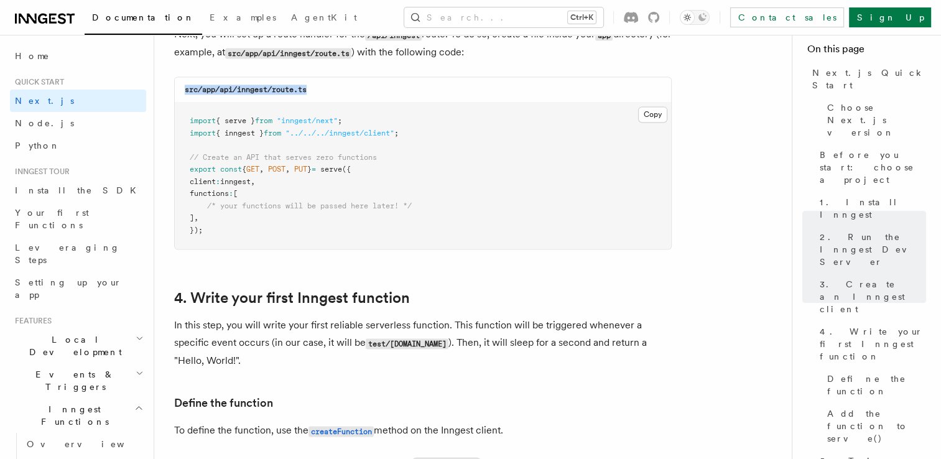
drag, startPoint x: 325, startPoint y: 91, endPoint x: 182, endPoint y: 101, distance: 144.0
click at [182, 101] on div "src/app/api/inngest/route.ts" at bounding box center [423, 89] width 496 height 25
